Goal: Information Seeking & Learning: Learn about a topic

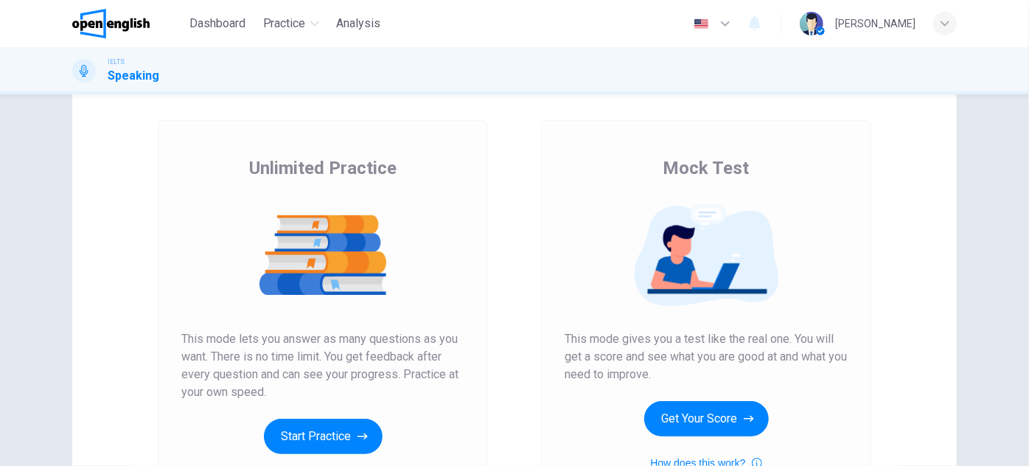
scroll to position [133, 0]
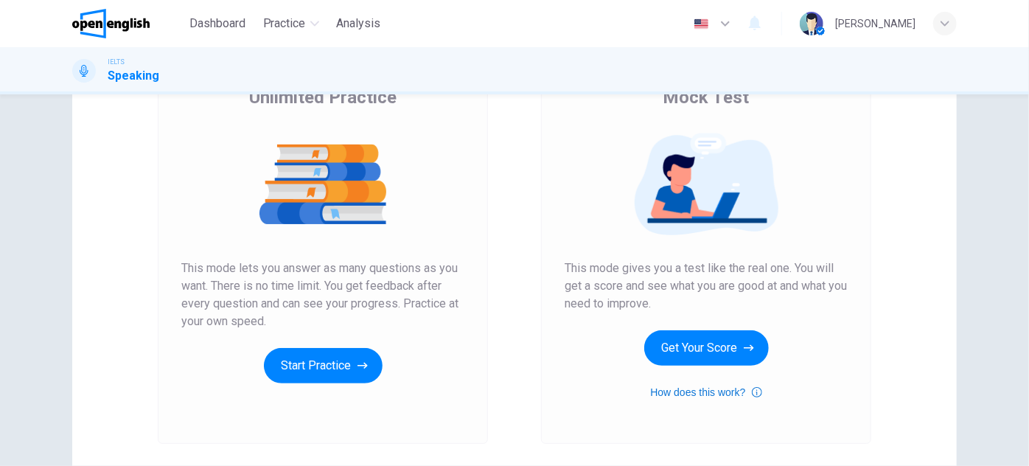
click at [675, 394] on button "How does this work?" at bounding box center [705, 392] width 111 height 18
drag, startPoint x: 373, startPoint y: 167, endPoint x: 534, endPoint y: 174, distance: 160.9
drag, startPoint x: 310, startPoint y: 167, endPoint x: 328, endPoint y: 180, distance: 21.7
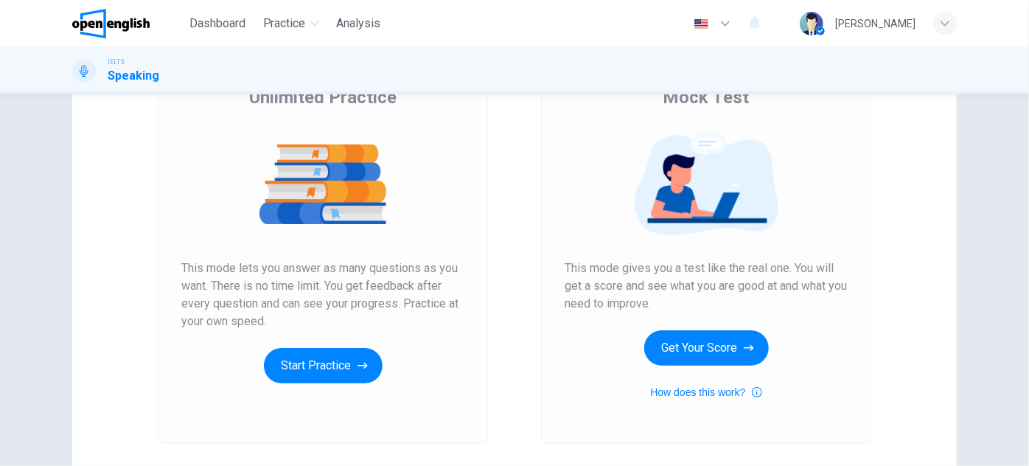
drag, startPoint x: 330, startPoint y: 245, endPoint x: 623, endPoint y: 239, distance: 292.7
drag, startPoint x: 609, startPoint y: 262, endPoint x: 506, endPoint y: 268, distance: 102.6
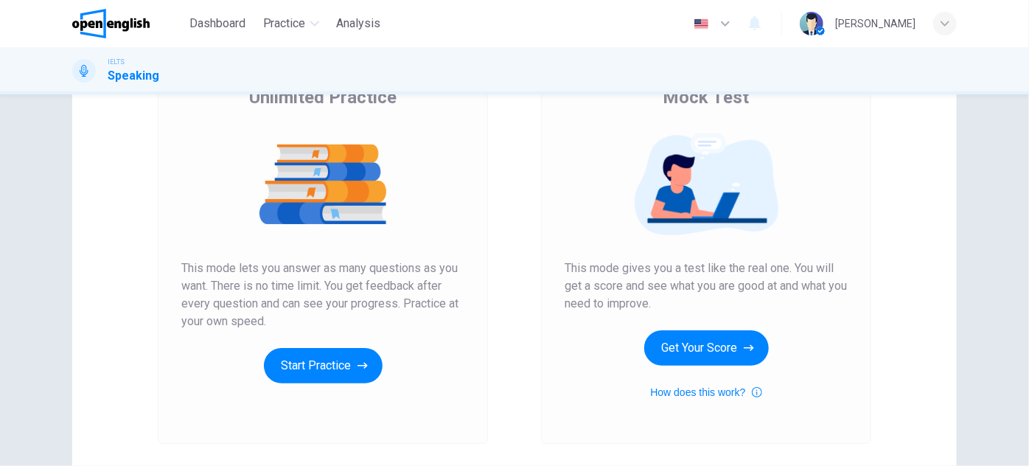
drag, startPoint x: 366, startPoint y: 261, endPoint x: 479, endPoint y: 260, distance: 113.5
drag, startPoint x: 356, startPoint y: 283, endPoint x: 569, endPoint y: 288, distance: 213.1
drag, startPoint x: 400, startPoint y: 310, endPoint x: 550, endPoint y: 302, distance: 150.6
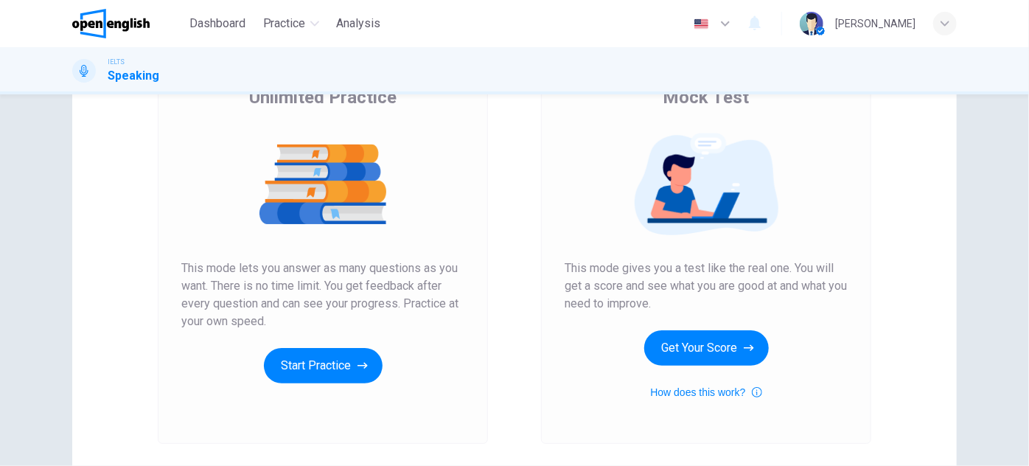
drag, startPoint x: 593, startPoint y: 339, endPoint x: 370, endPoint y: 331, distance: 222.8
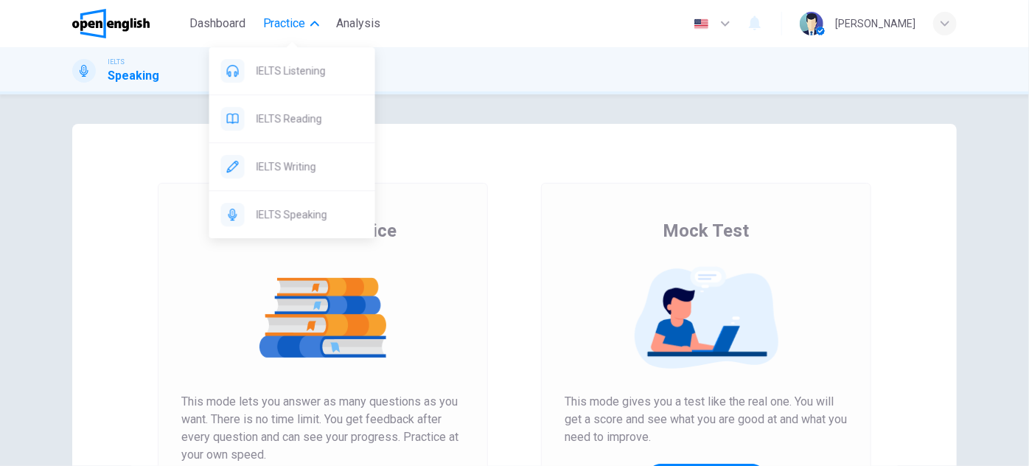
click at [285, 27] on span "Practice" at bounding box center [284, 24] width 43 height 18
click at [296, 25] on span "Practice" at bounding box center [284, 24] width 43 height 18
click at [307, 109] on div "IELTS Reading" at bounding box center [292, 118] width 166 height 47
